Goal: Browse casually

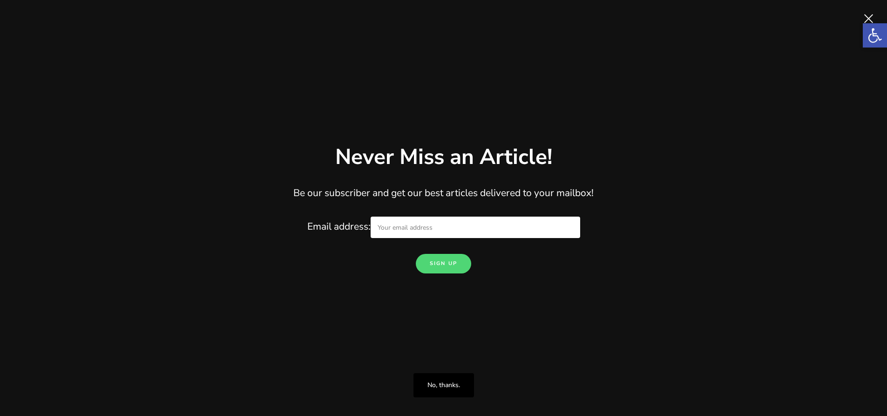
drag, startPoint x: 228, startPoint y: 95, endPoint x: 162, endPoint y: 1, distance: 115.2
click at [228, 95] on div "Close Never Miss an Article! Be our subscriber and get our best articles delive…" at bounding box center [443, 208] width 887 height 416
